Goal: Task Accomplishment & Management: Manage account settings

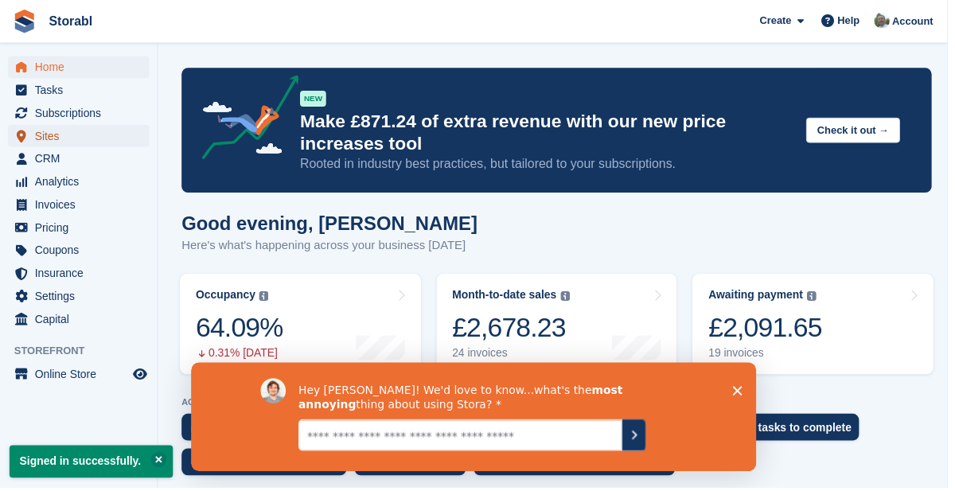
click at [58, 138] on span "Sites" at bounding box center [83, 137] width 96 height 22
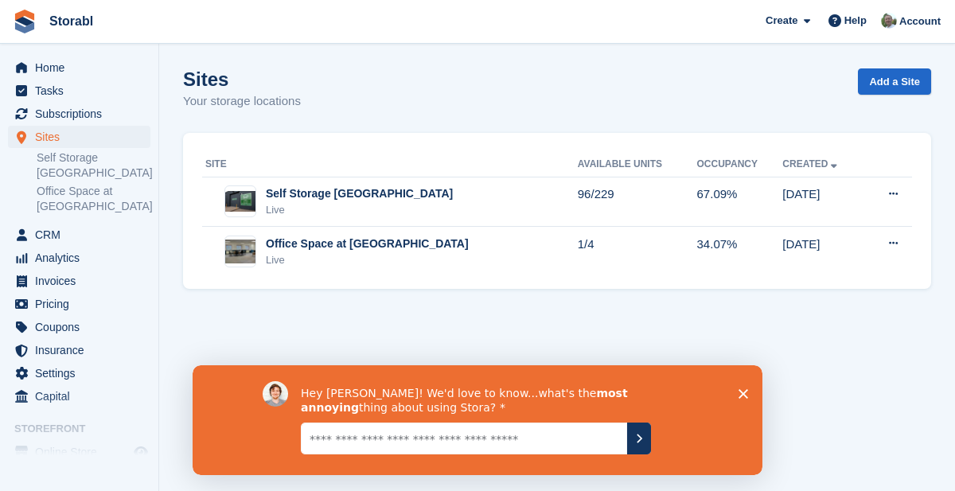
click at [99, 166] on link "Self Storage [GEOGRAPHIC_DATA]" at bounding box center [94, 165] width 114 height 30
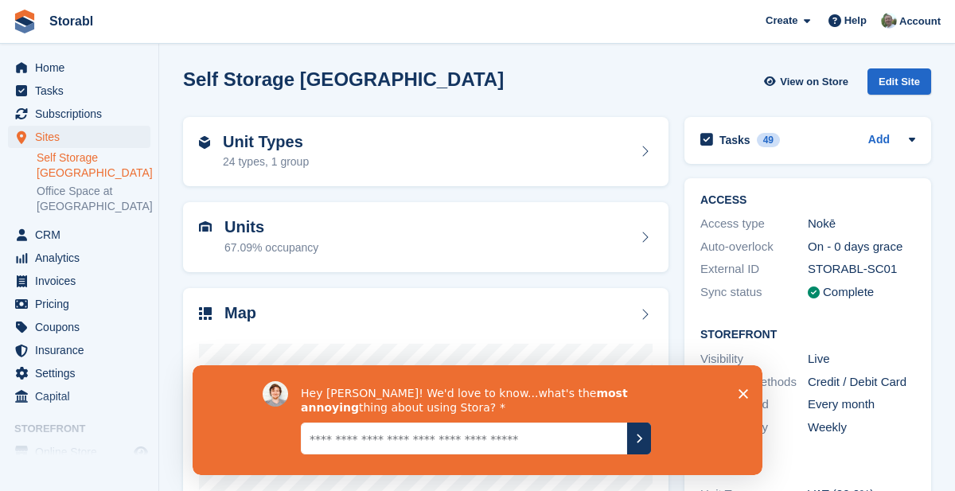
click at [743, 396] on icon "Close survey" at bounding box center [744, 393] width 10 height 10
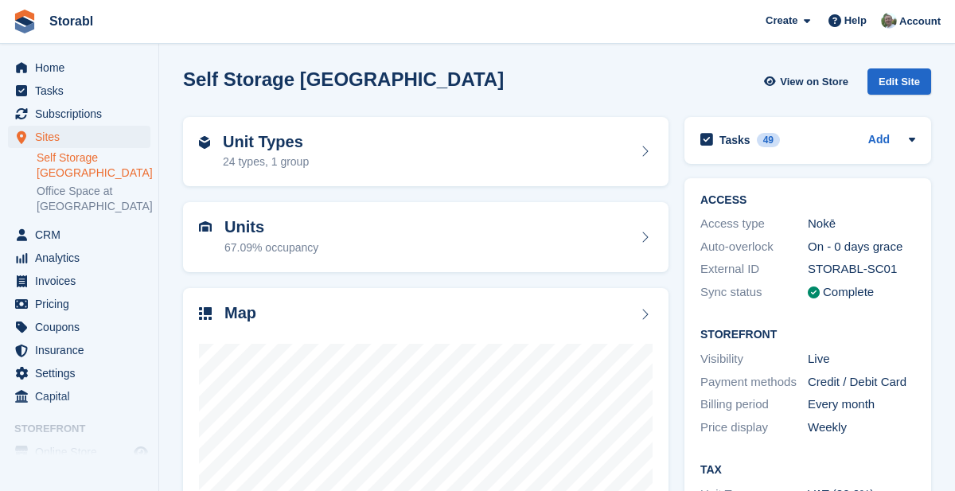
click at [650, 318] on icon at bounding box center [645, 314] width 16 height 13
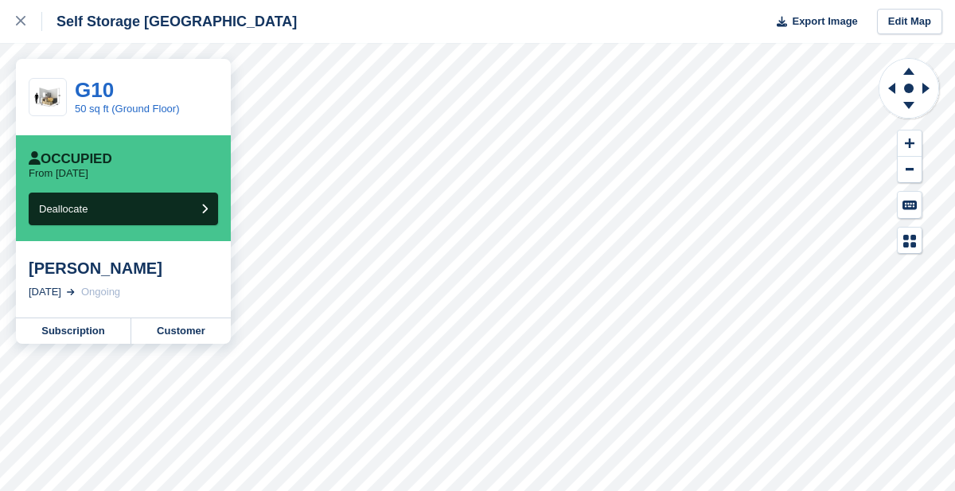
click at [911, 72] on icon at bounding box center [908, 71] width 11 height 7
click at [912, 69] on icon at bounding box center [908, 69] width 41 height 20
click at [917, 68] on icon at bounding box center [908, 69] width 41 height 20
click at [915, 68] on icon at bounding box center [908, 69] width 41 height 20
click at [918, 66] on icon at bounding box center [908, 69] width 41 height 20
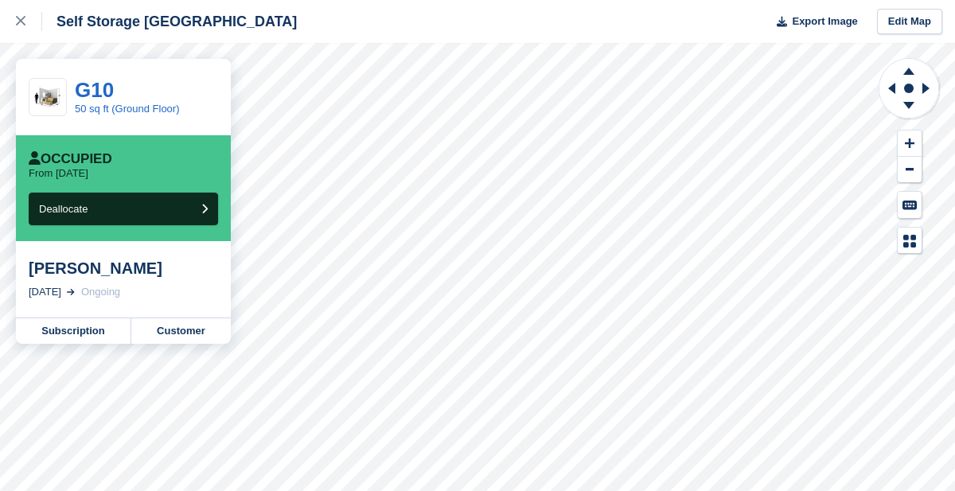
click at [915, 66] on icon at bounding box center [908, 69] width 41 height 20
click at [914, 66] on icon at bounding box center [908, 69] width 41 height 20
click at [913, 66] on icon at bounding box center [908, 69] width 41 height 20
click at [913, 63] on icon at bounding box center [908, 69] width 41 height 20
click at [911, 61] on icon at bounding box center [908, 69] width 41 height 20
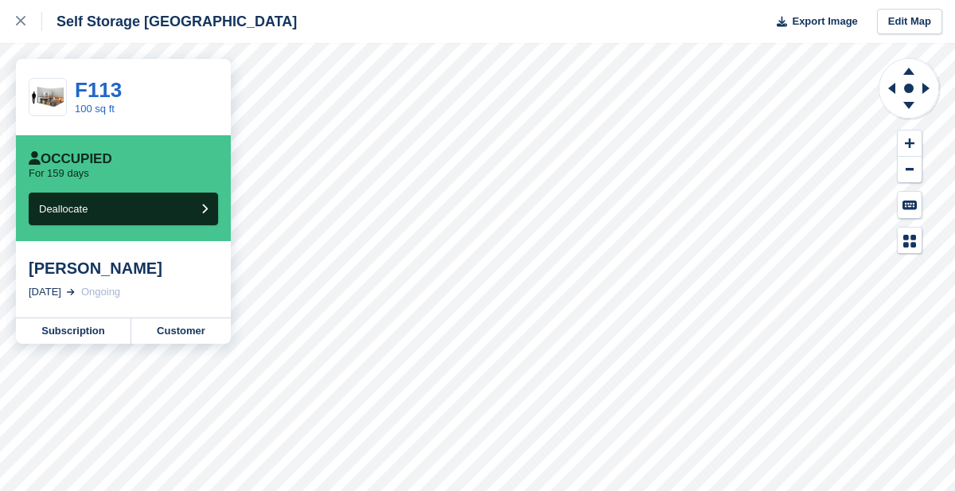
click at [21, 24] on icon at bounding box center [21, 21] width 10 height 10
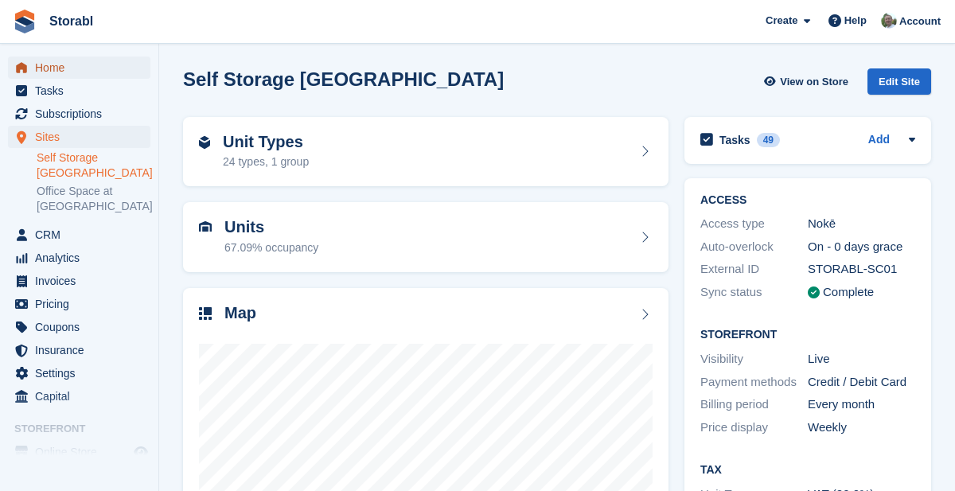
click at [65, 61] on span "Home" at bounding box center [83, 68] width 96 height 22
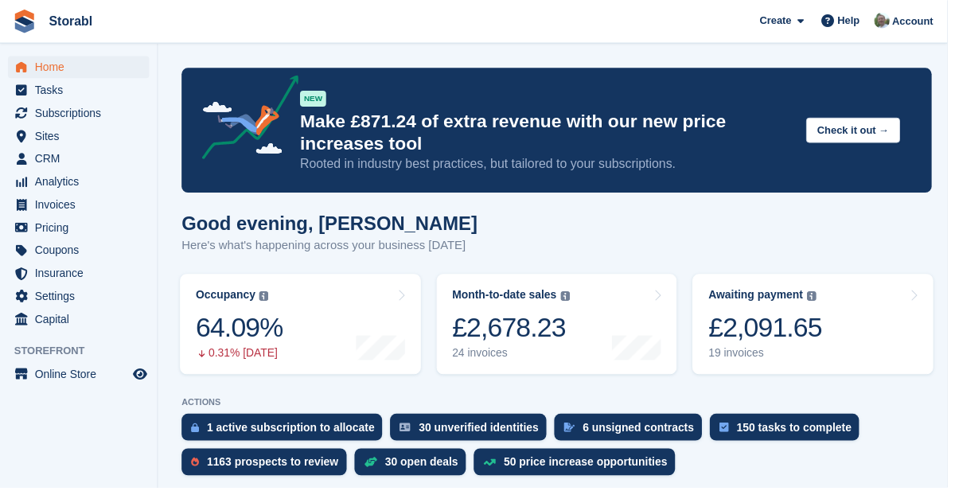
click at [797, 328] on div "£2,091.65" at bounding box center [771, 330] width 115 height 33
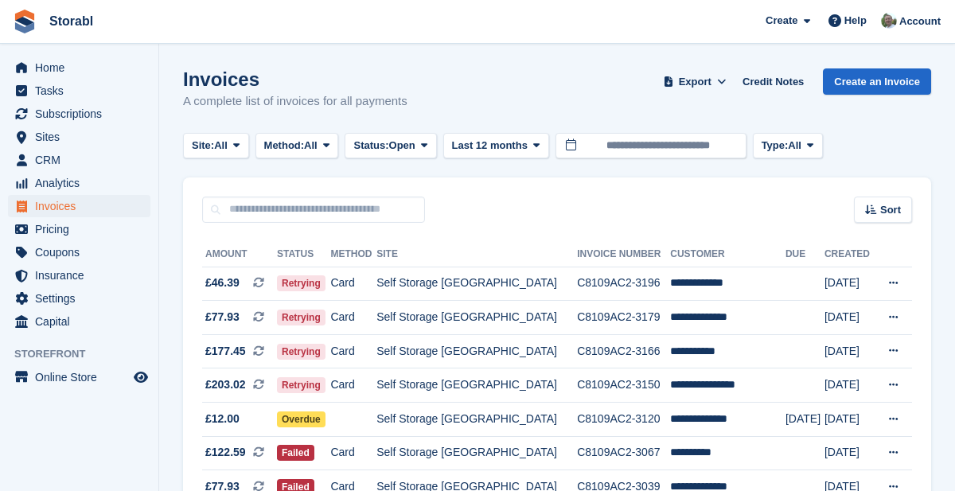
click at [735, 387] on td "**********" at bounding box center [727, 385] width 115 height 34
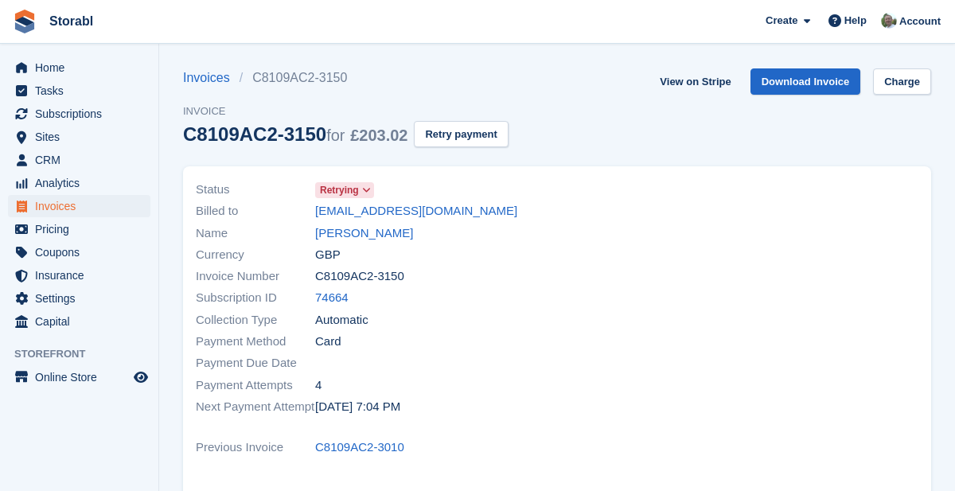
click at [380, 239] on link "Laura Staniforth" at bounding box center [364, 233] width 98 height 18
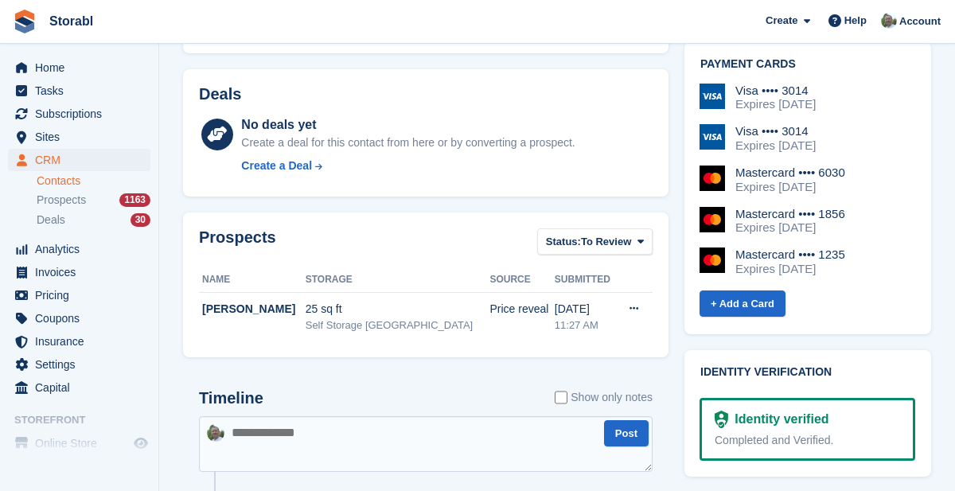
scroll to position [644, 0]
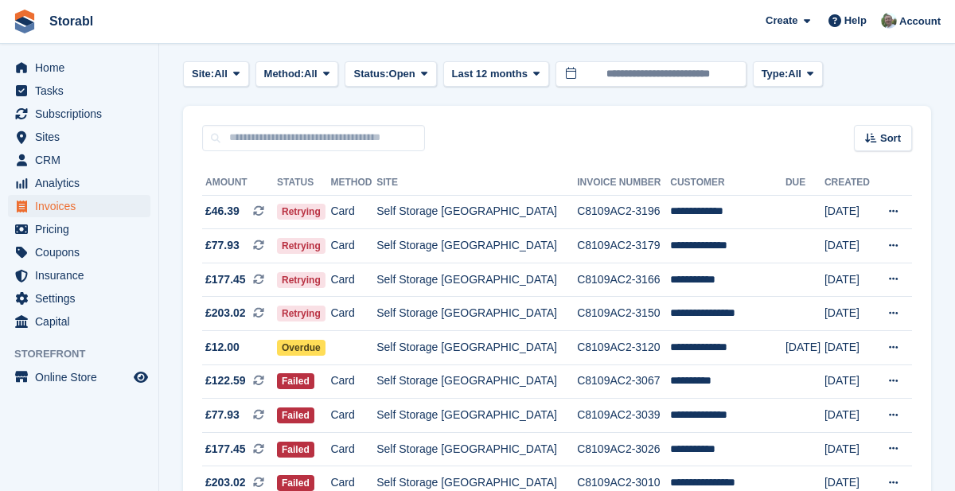
scroll to position [78, 0]
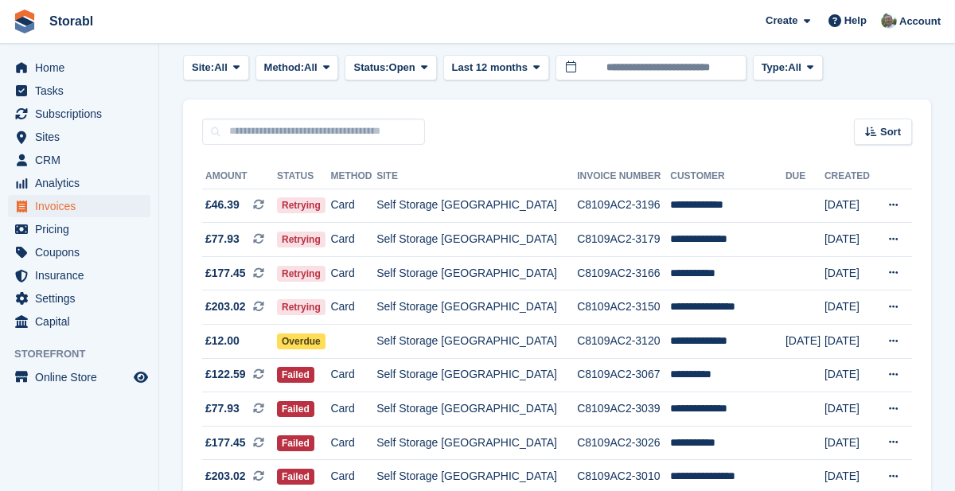
click at [897, 345] on icon at bounding box center [893, 341] width 9 height 10
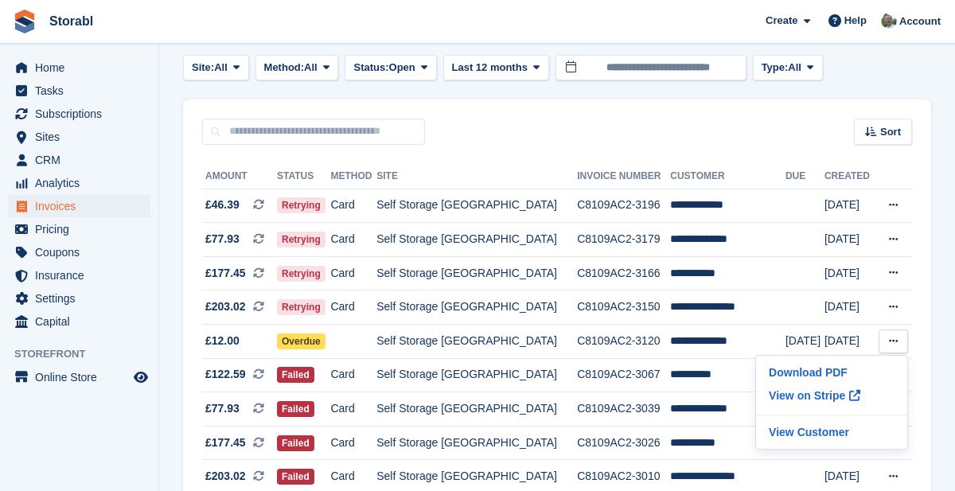
click at [825, 396] on p "View on Stripe" at bounding box center [831, 395] width 138 height 25
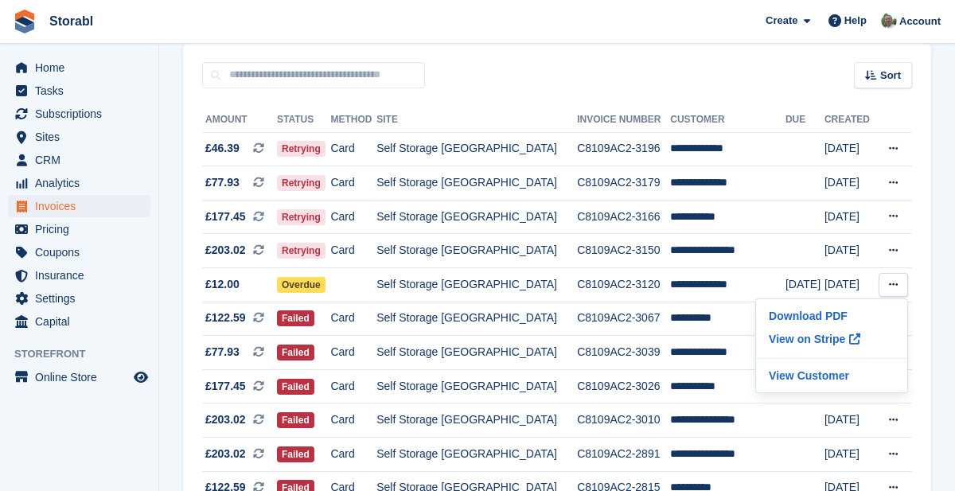
scroll to position [132, 0]
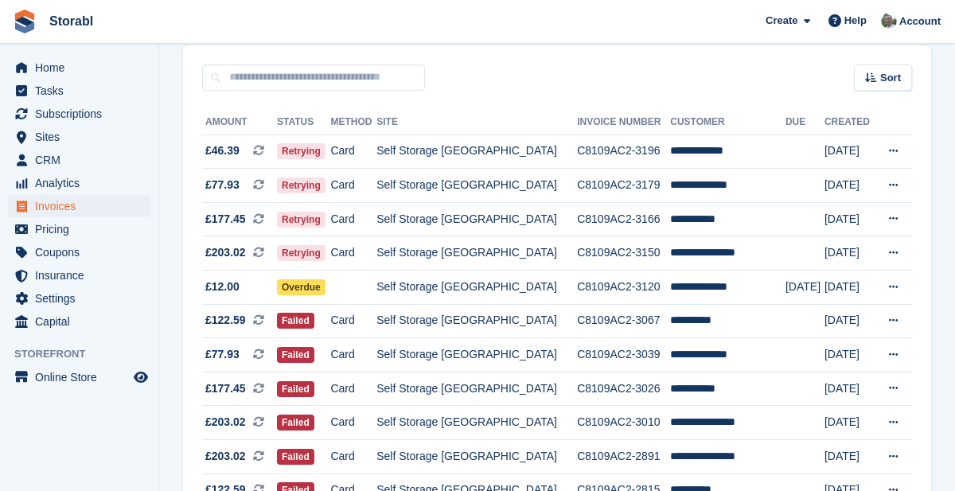
click at [897, 154] on icon at bounding box center [893, 151] width 9 height 10
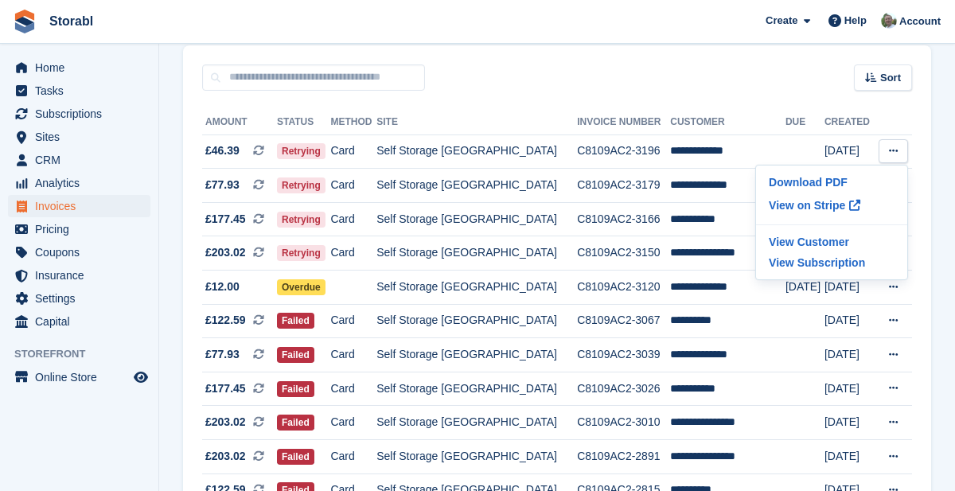
click at [832, 212] on p "View on Stripe" at bounding box center [831, 205] width 138 height 25
click at [492, 159] on td "Self Storage [GEOGRAPHIC_DATA]" at bounding box center [476, 152] width 201 height 34
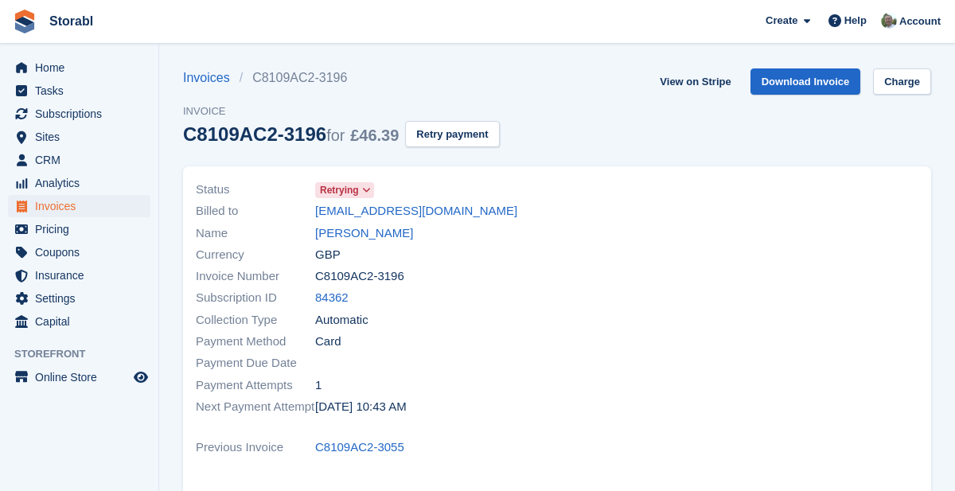
click at [372, 234] on link "[PERSON_NAME]" at bounding box center [364, 233] width 98 height 18
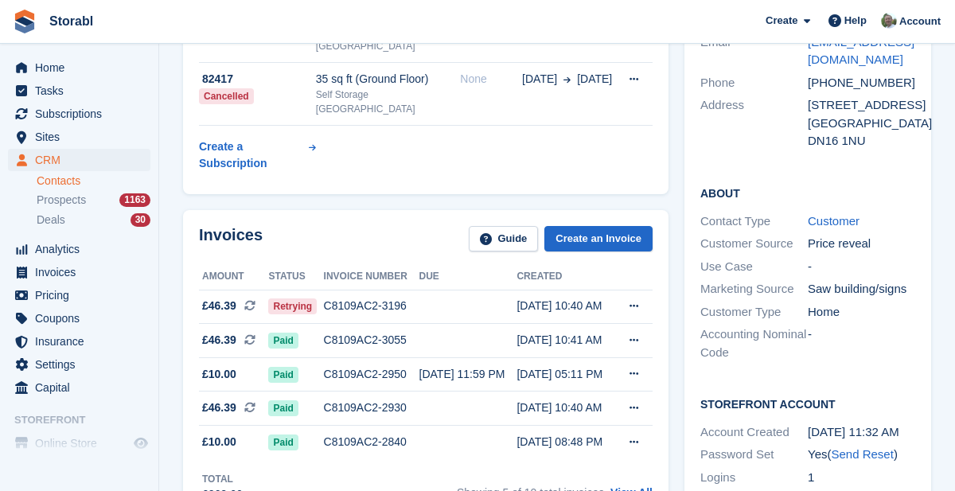
scroll to position [198, 0]
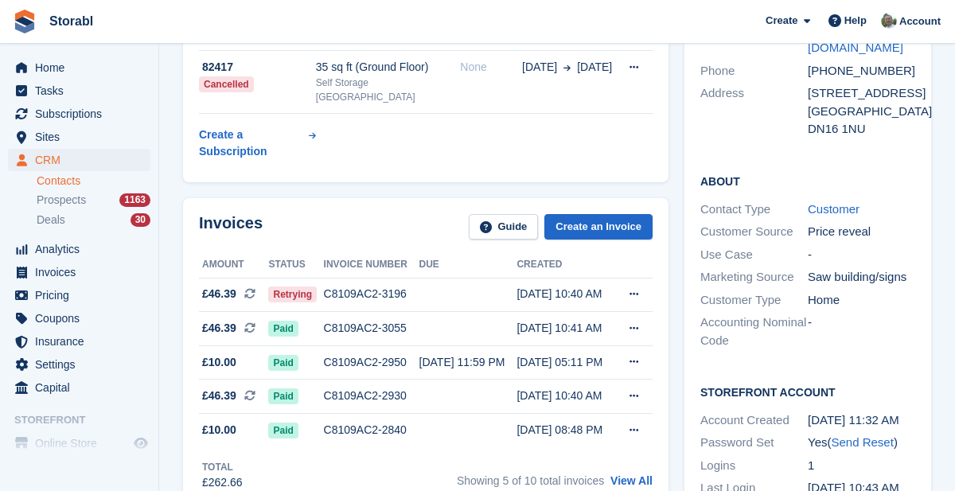
click at [521, 312] on td "[DATE] 10:41 AM" at bounding box center [566, 329] width 98 height 34
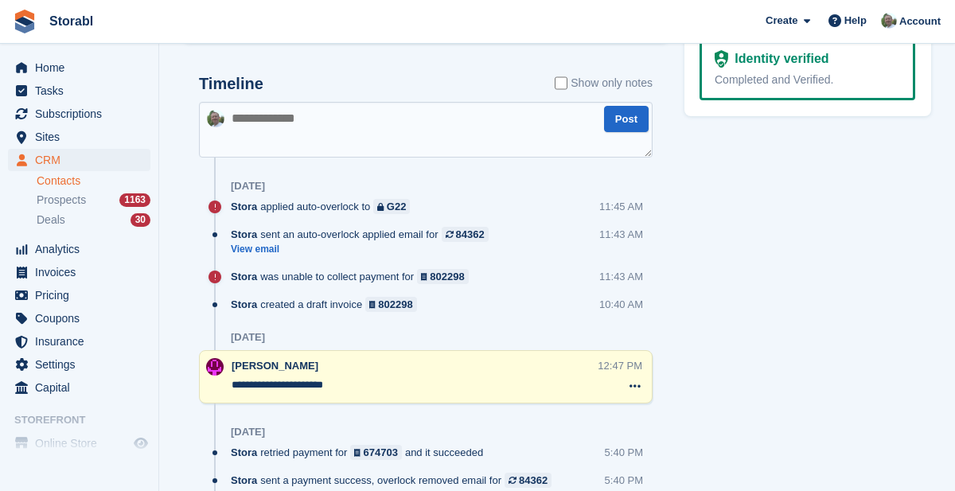
scroll to position [969, 0]
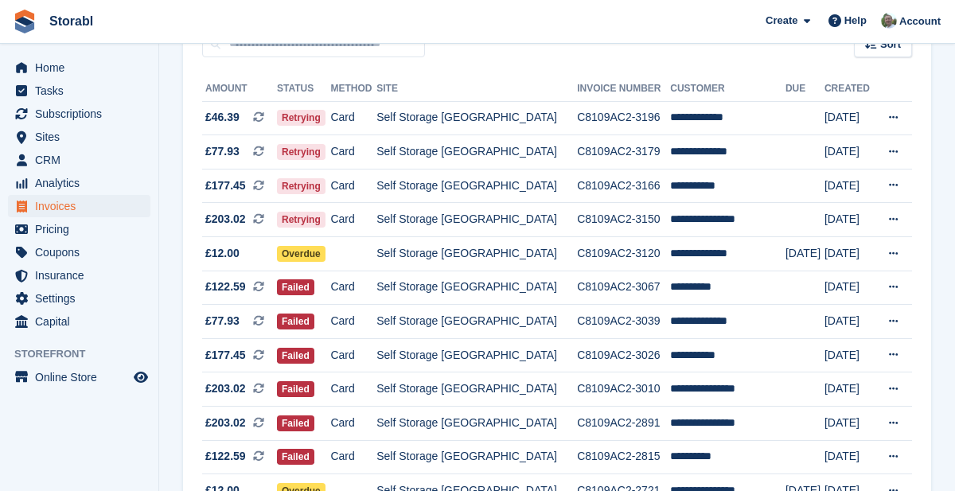
scroll to position [166, 0]
click at [898, 287] on icon at bounding box center [893, 287] width 9 height 10
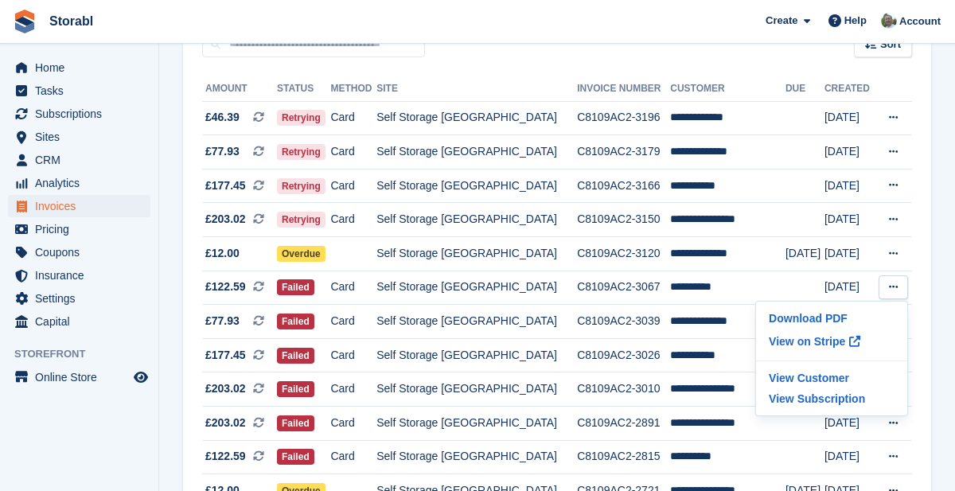
click at [829, 345] on p "View on Stripe" at bounding box center [831, 341] width 138 height 25
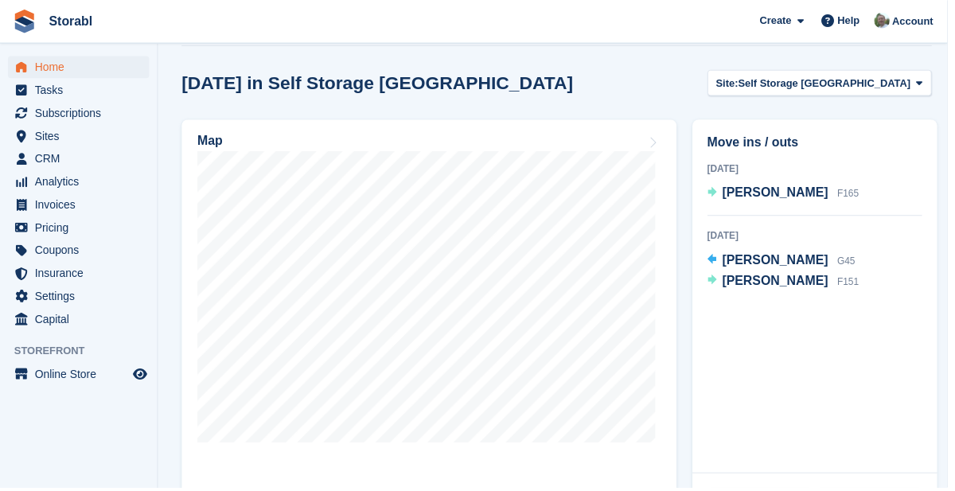
scroll to position [474, 0]
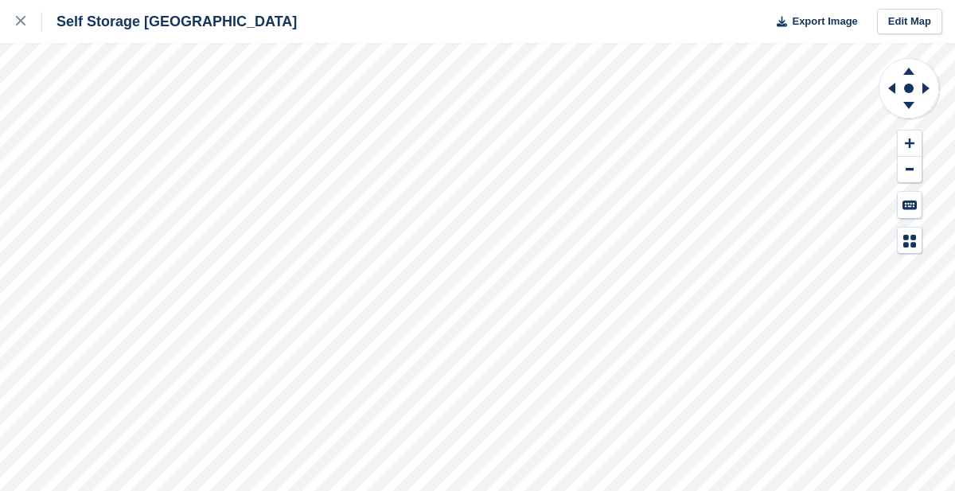
click at [909, 72] on icon at bounding box center [908, 71] width 11 height 7
click at [912, 68] on icon at bounding box center [908, 69] width 41 height 20
click at [912, 66] on icon at bounding box center [908, 69] width 41 height 20
click at [910, 63] on icon at bounding box center [908, 69] width 41 height 20
click at [910, 64] on icon at bounding box center [908, 69] width 41 height 20
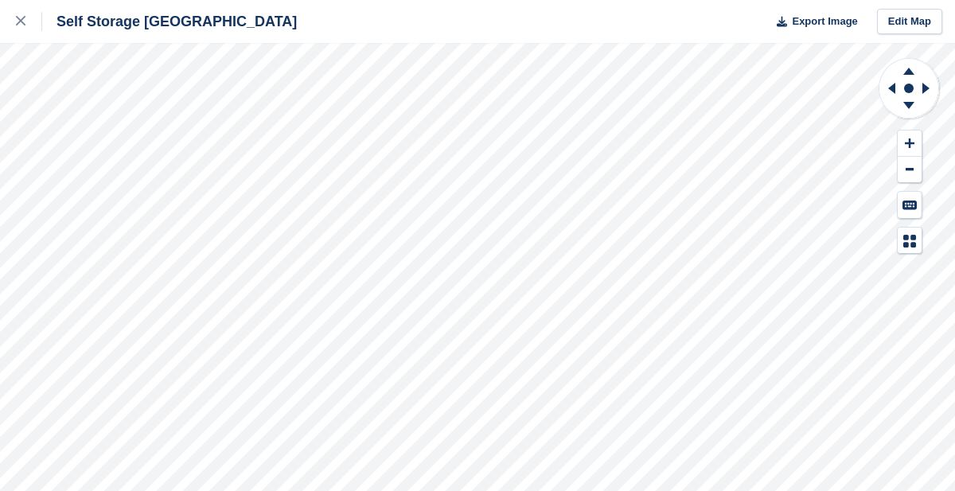
click at [910, 62] on icon at bounding box center [908, 69] width 41 height 20
click at [911, 62] on icon at bounding box center [908, 69] width 41 height 20
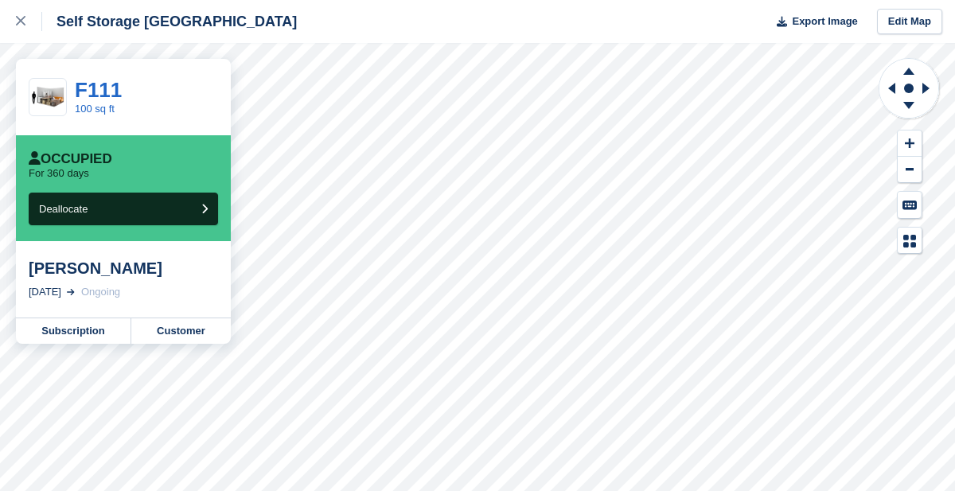
click at [167, 271] on div "[PERSON_NAME]" at bounding box center [123, 268] width 189 height 19
click at [205, 332] on link "Customer" at bounding box center [180, 330] width 99 height 25
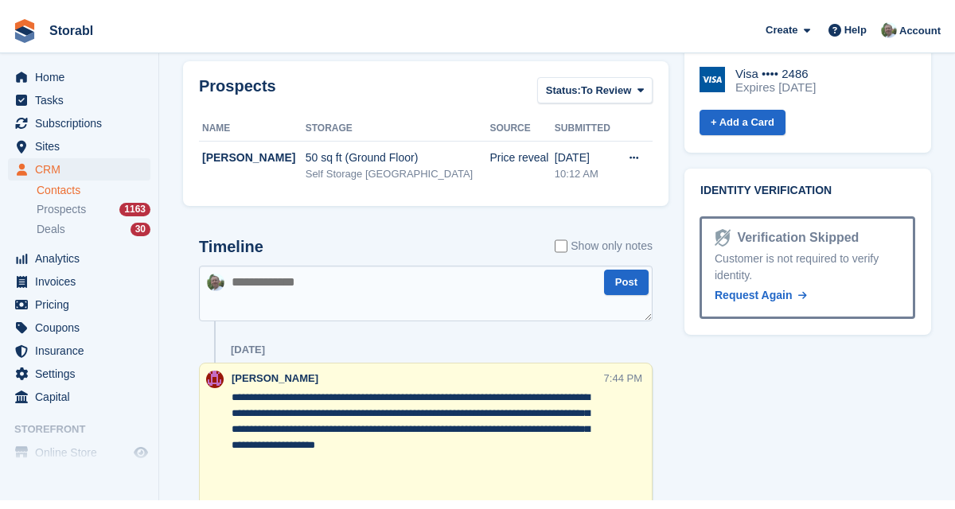
scroll to position [826, 0]
